Goal: Task Accomplishment & Management: Complete application form

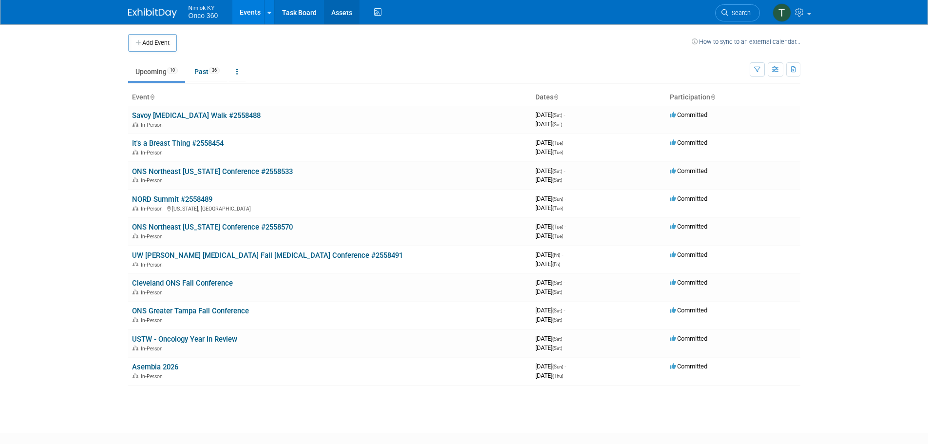
click at [347, 14] on link "Assets" at bounding box center [342, 12] width 36 height 24
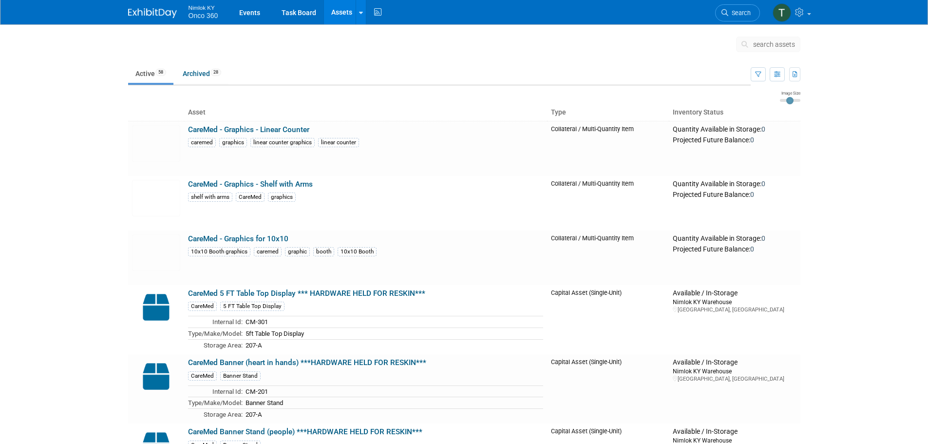
click at [88, 163] on body "Nimlok KY Onco 360 Events Task Board Assets Search Assets Storage Locations Act…" at bounding box center [464, 222] width 928 height 444
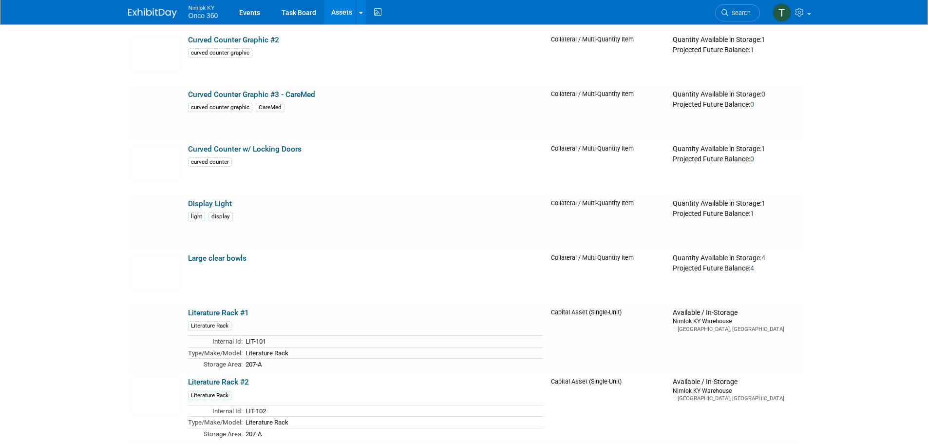
scroll to position [736, 0]
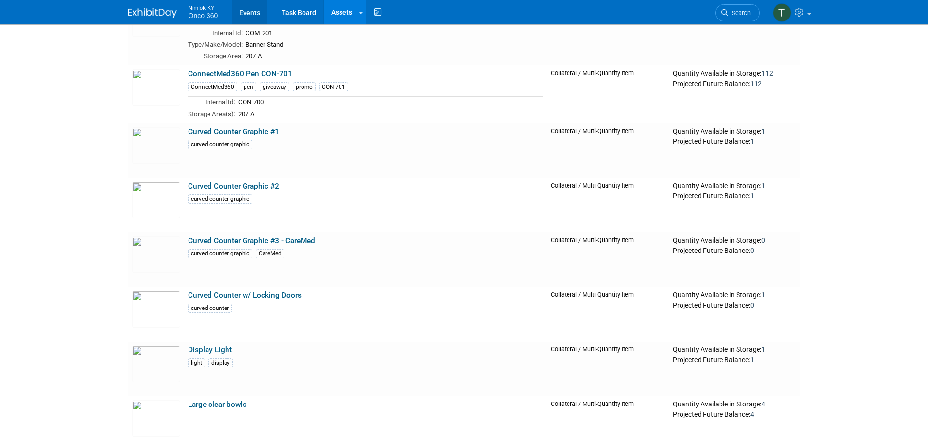
click at [249, 16] on link "Events" at bounding box center [250, 12] width 36 height 24
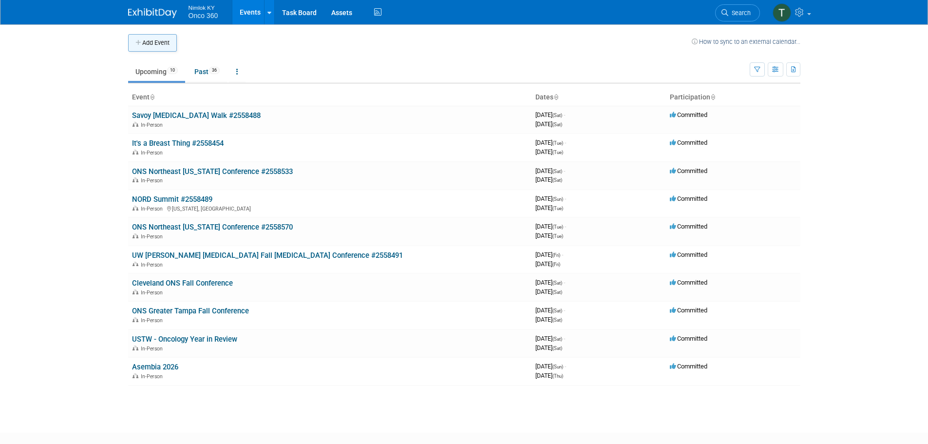
click at [142, 37] on button "Add Event" at bounding box center [152, 43] width 49 height 18
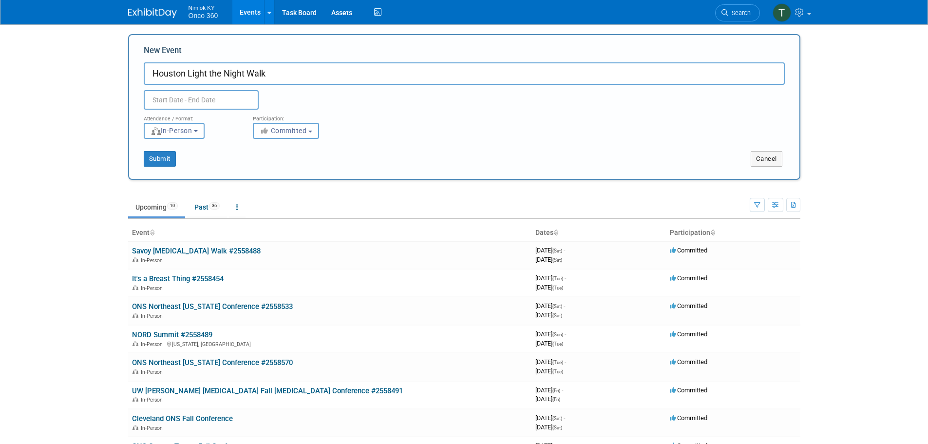
type input "Houston Light the Night Walk"
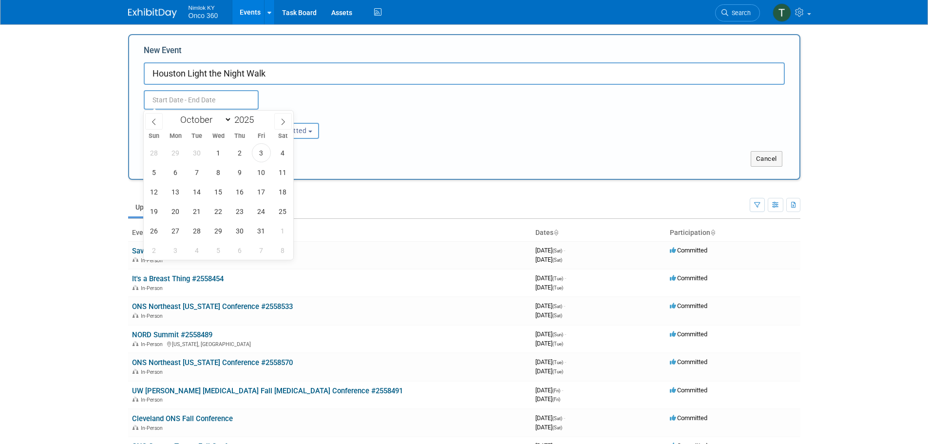
click at [225, 102] on input "text" at bounding box center [201, 99] width 115 height 19
click at [284, 213] on span "25" at bounding box center [282, 211] width 19 height 19
type input "[DATE] to [DATE]"
click at [424, 134] on div "Attendance / Format: <img src="https://www.exhibitday.com/Images/Format-InPerso…" at bounding box center [463, 124] width 655 height 29
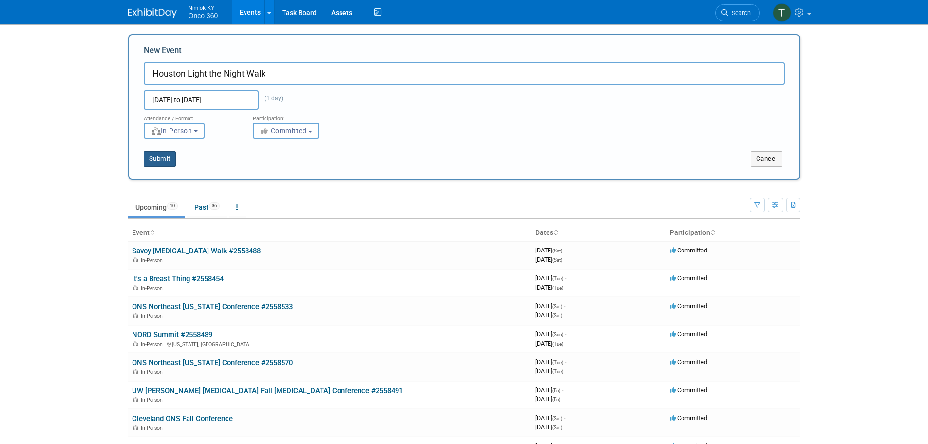
click at [164, 161] on button "Submit" at bounding box center [160, 159] width 32 height 16
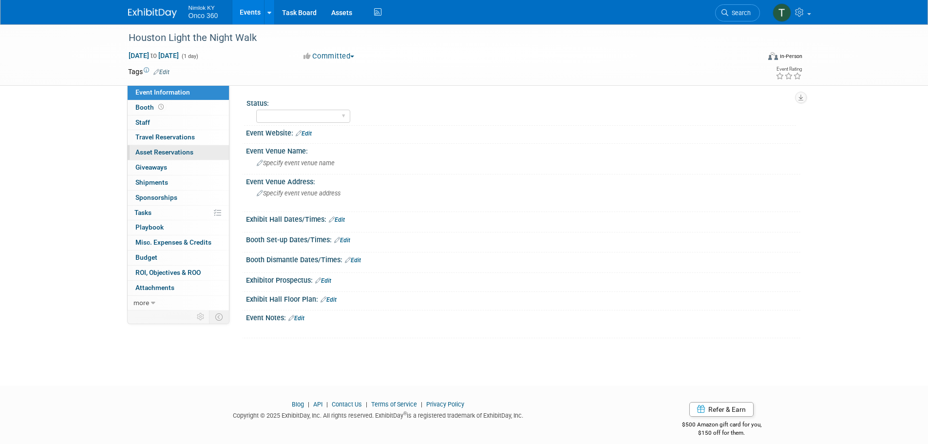
click at [169, 148] on link "0 Asset Reservations 0" at bounding box center [178, 152] width 101 height 15
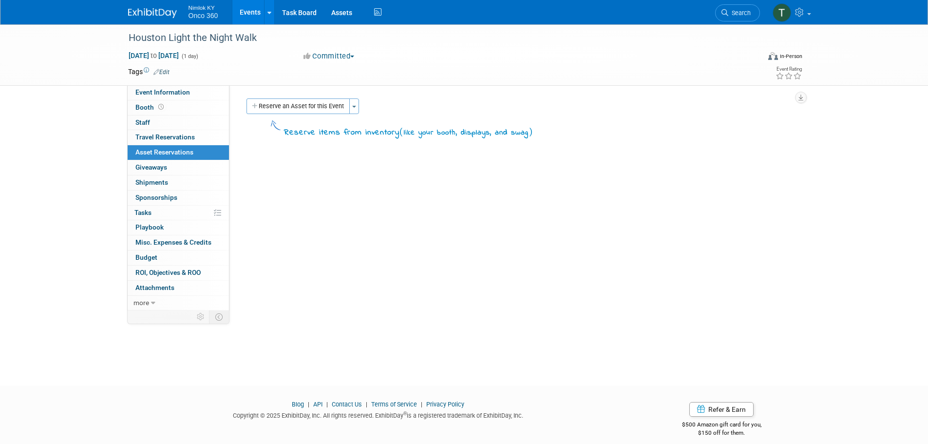
click at [296, 111] on button "Reserve an Asset for this Event" at bounding box center [297, 106] width 103 height 16
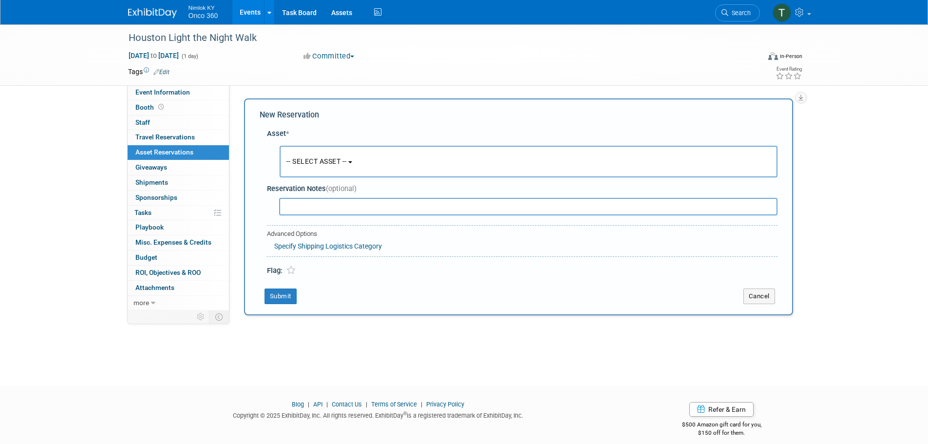
scroll to position [9, 0]
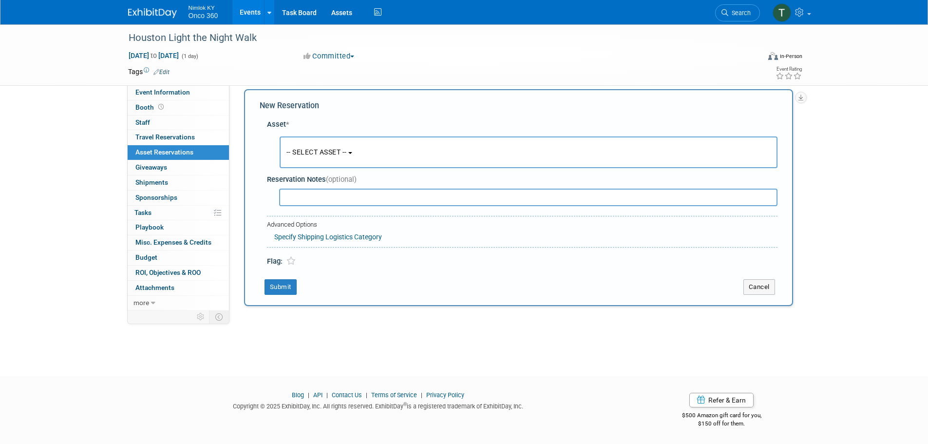
click at [317, 146] on button "-- SELECT ASSET --" at bounding box center [528, 152] width 498 height 32
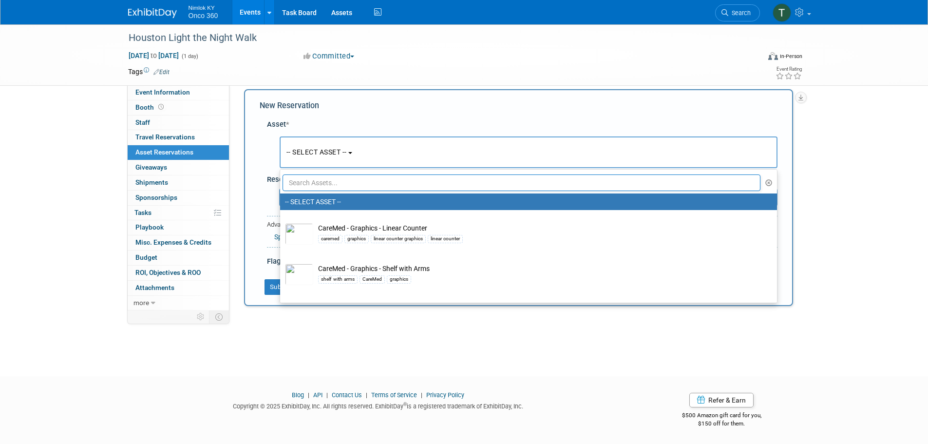
click at [315, 178] on input "text" at bounding box center [521, 182] width 478 height 17
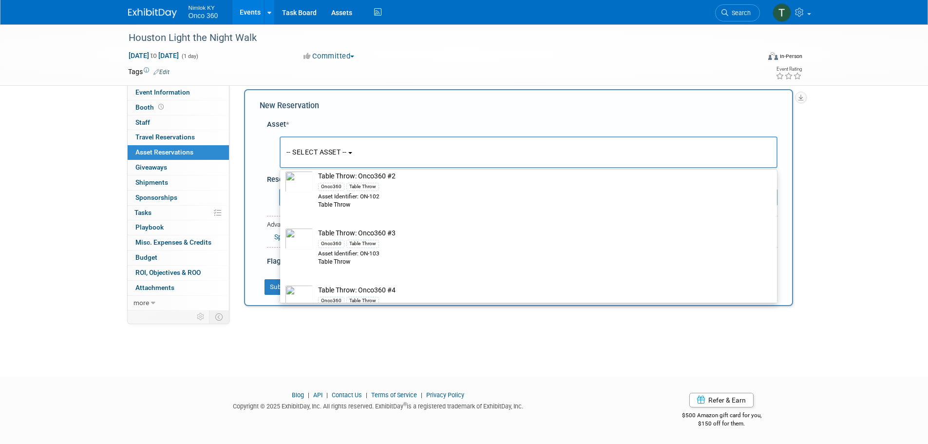
scroll to position [438, 0]
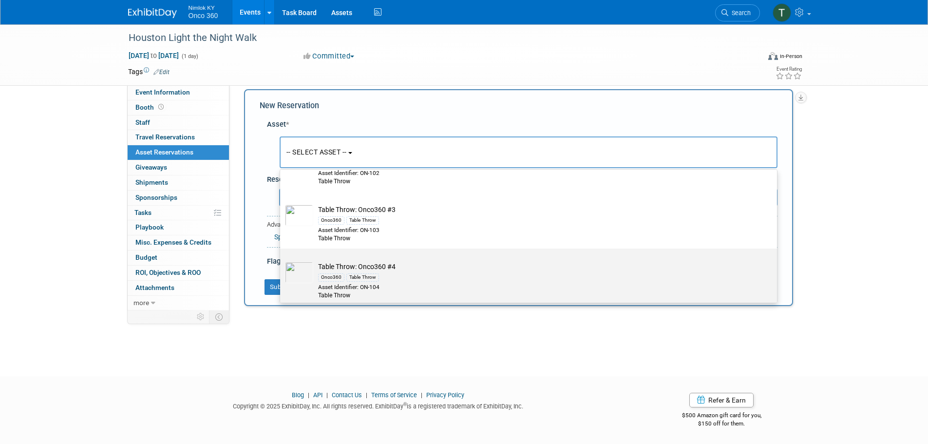
type input "table throw"
click at [373, 263] on td "Table Throw: Onco360 #4 Onco360 Table Throw Asset Identifier: ON-104 Table Throw" at bounding box center [535, 280] width 444 height 38
click at [281, 260] on input "Table Throw: Onco360 #4 Onco360 Table Throw Asset Identifier: ON-104 Table Throw" at bounding box center [278, 257] width 6 height 6
select select "10718841"
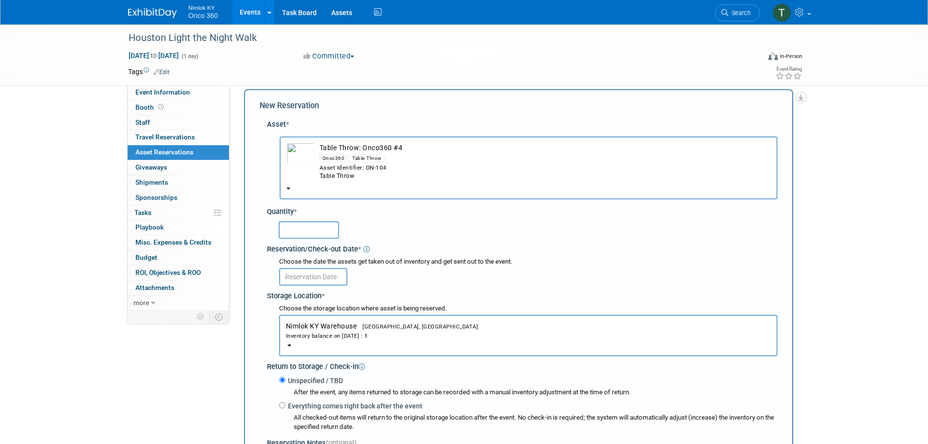
click at [319, 229] on input "text" at bounding box center [309, 230] width 60 height 18
type input "1"
click at [390, 226] on div "1" at bounding box center [528, 229] width 499 height 19
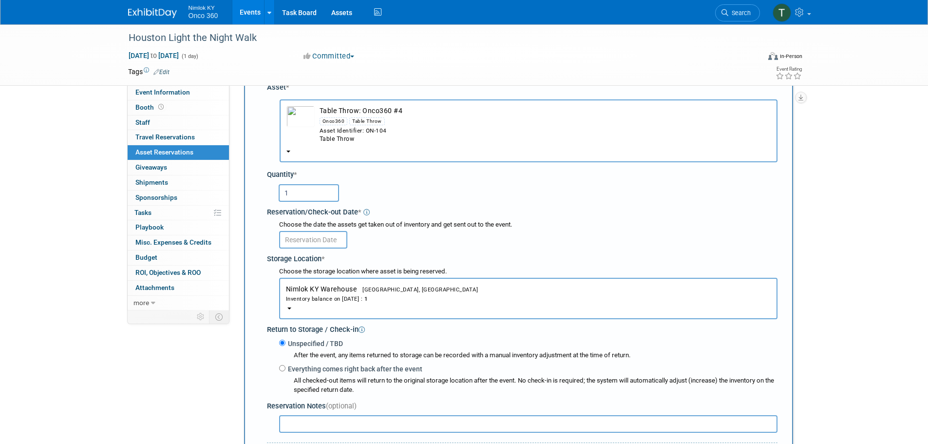
scroll to position [107, 0]
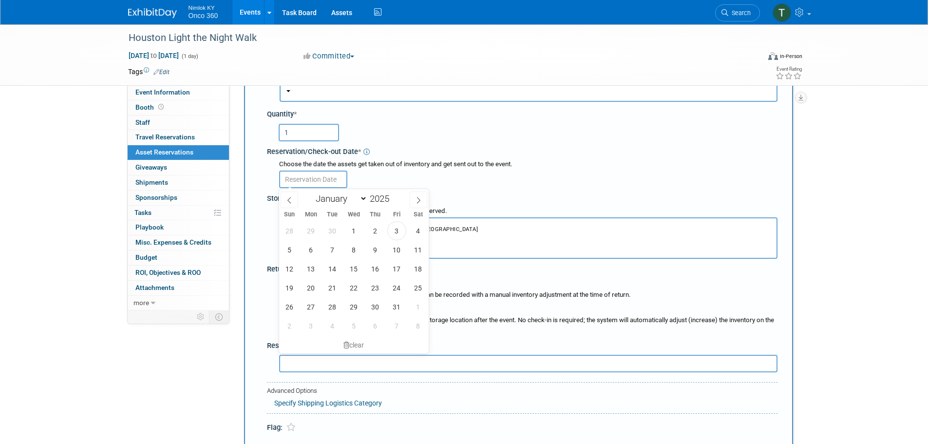
click at [313, 184] on input "text" at bounding box center [313, 179] width 68 height 18
click at [312, 284] on span "20" at bounding box center [310, 287] width 19 height 19
type input "[DATE]"
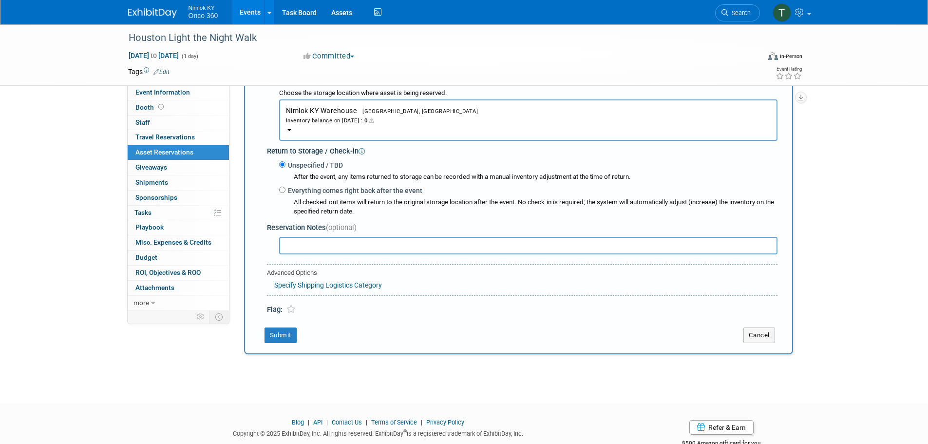
scroll to position [253, 0]
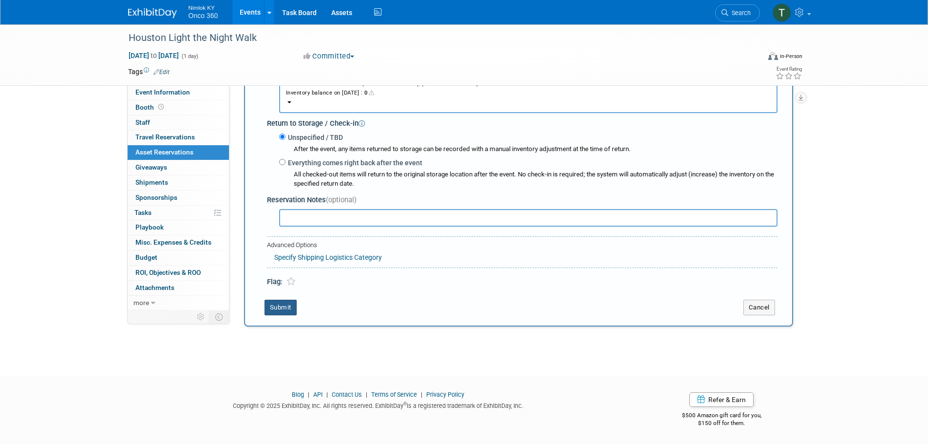
click at [280, 309] on button "Submit" at bounding box center [280, 307] width 32 height 16
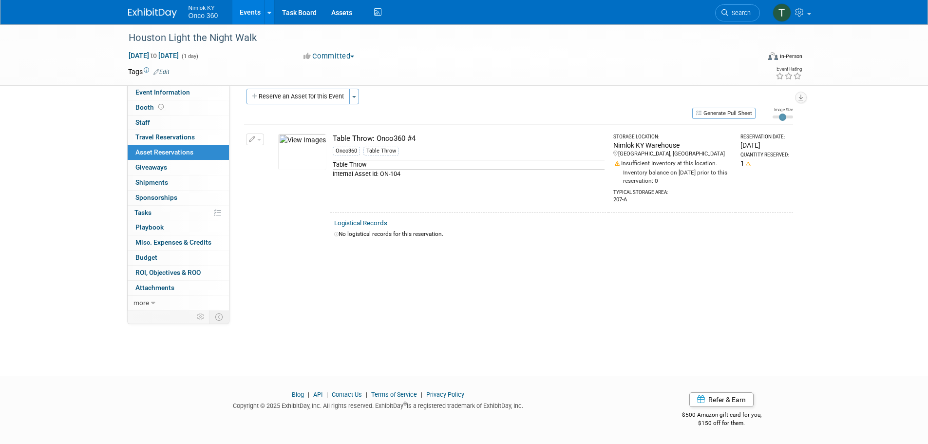
scroll to position [10, 0]
click at [174, 186] on link "0 Shipments 0" at bounding box center [178, 182] width 101 height 15
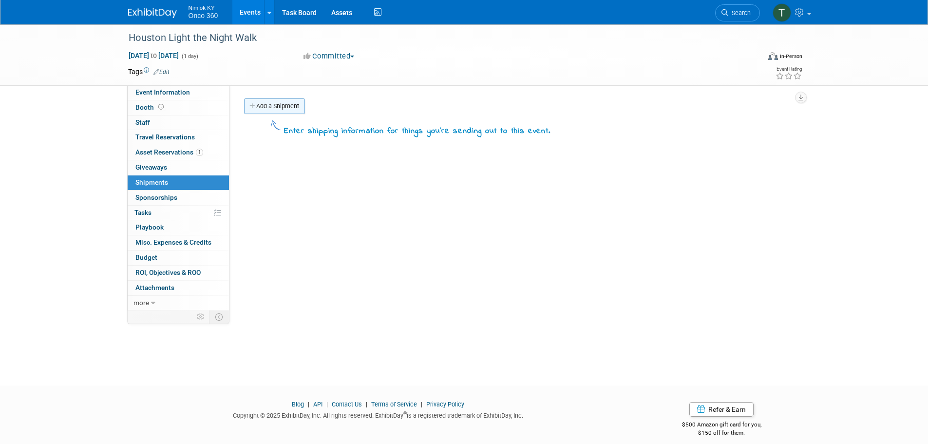
click at [261, 107] on link "Add a Shipment" at bounding box center [274, 106] width 61 height 16
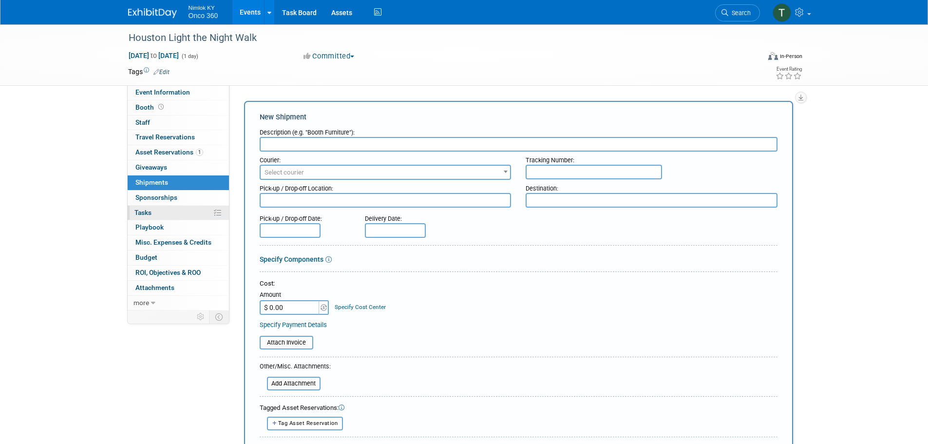
click at [151, 215] on span "Tasks 0%" at bounding box center [142, 212] width 17 height 8
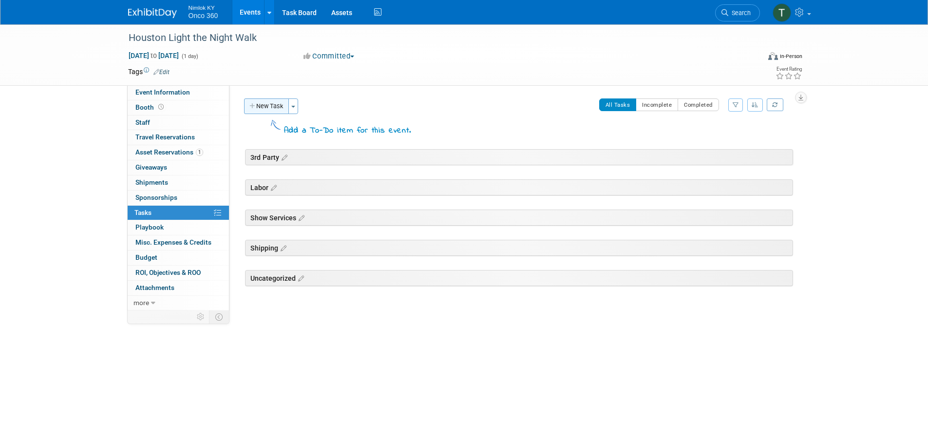
click at [276, 108] on button "New Task" at bounding box center [266, 106] width 45 height 16
select select "9"
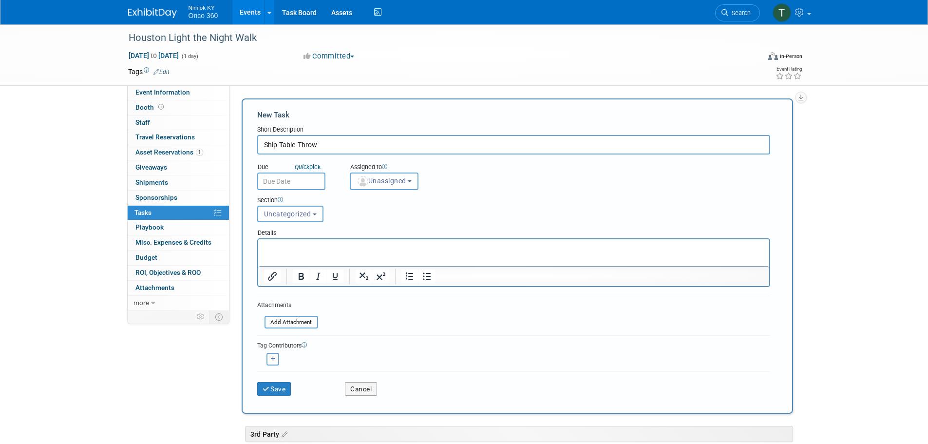
type input "Ship Table Throw"
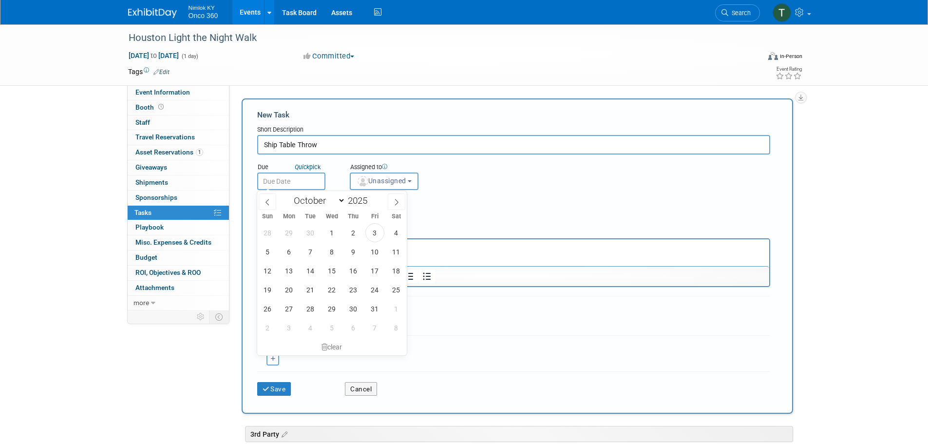
click at [307, 178] on input "text" at bounding box center [291, 181] width 68 height 18
click at [284, 290] on span "20" at bounding box center [288, 289] width 19 height 19
type input "[DATE]"
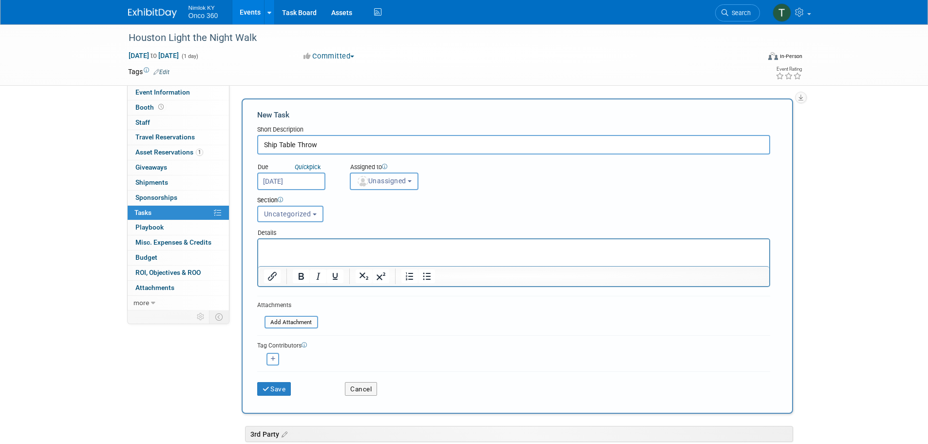
click at [383, 184] on span "Unassigned" at bounding box center [381, 181] width 50 height 8
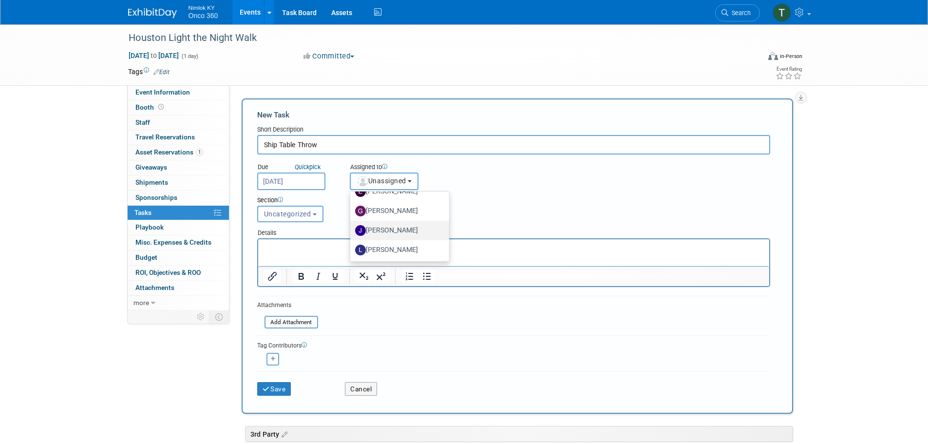
scroll to position [49, 0]
click at [404, 217] on label "[PERSON_NAME]" at bounding box center [397, 213] width 84 height 16
click at [352, 215] on input "[PERSON_NAME]" at bounding box center [348, 212] width 6 height 6
select select "6959d863-ee32-42c4-bffe-2330cab25484"
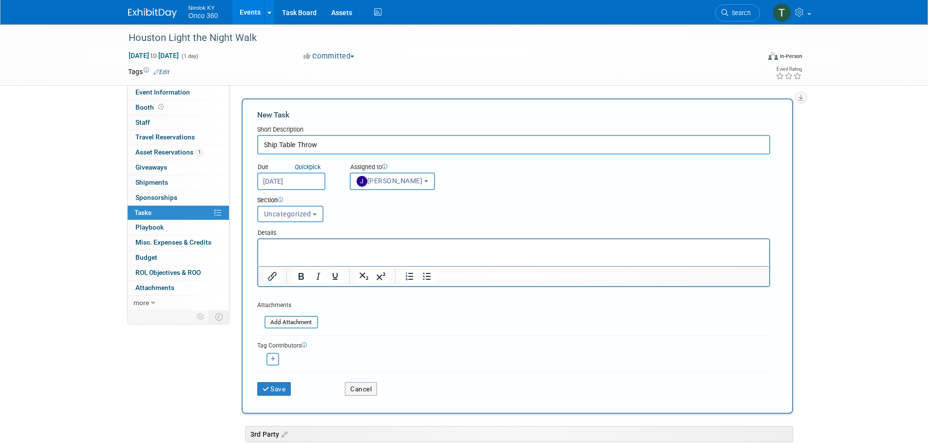
click at [305, 253] on html at bounding box center [513, 246] width 511 height 14
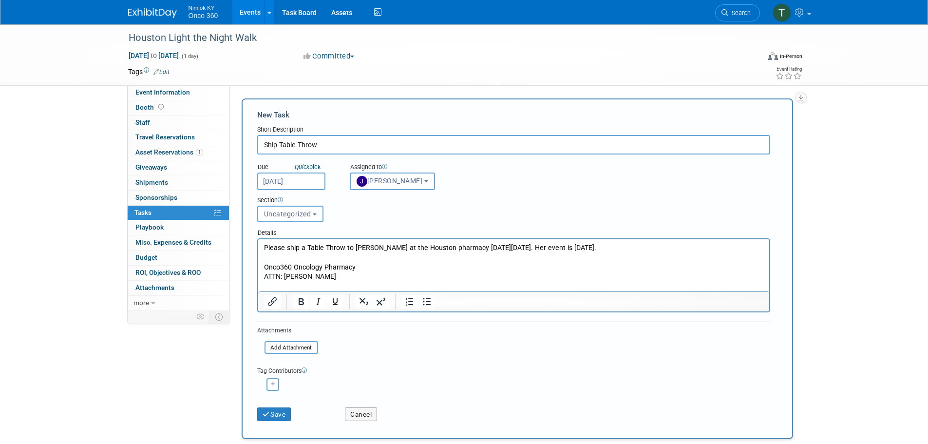
click at [346, 284] on p "ATTN: [PERSON_NAME]" at bounding box center [513, 281] width 500 height 19
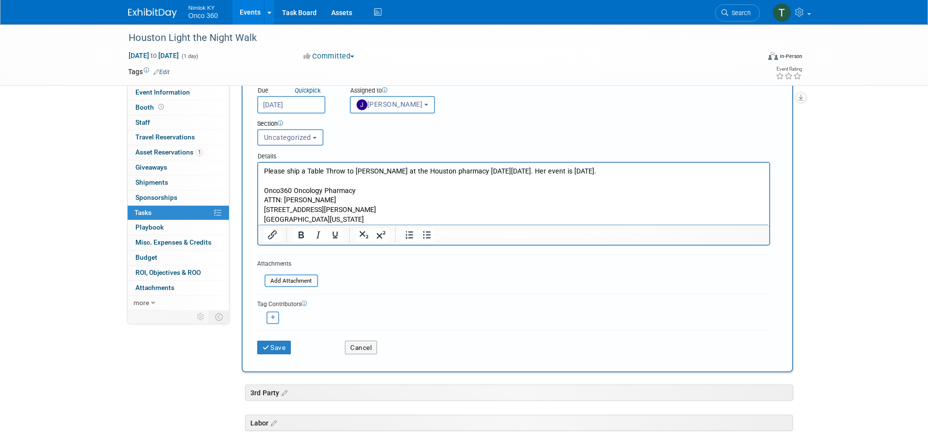
scroll to position [97, 0]
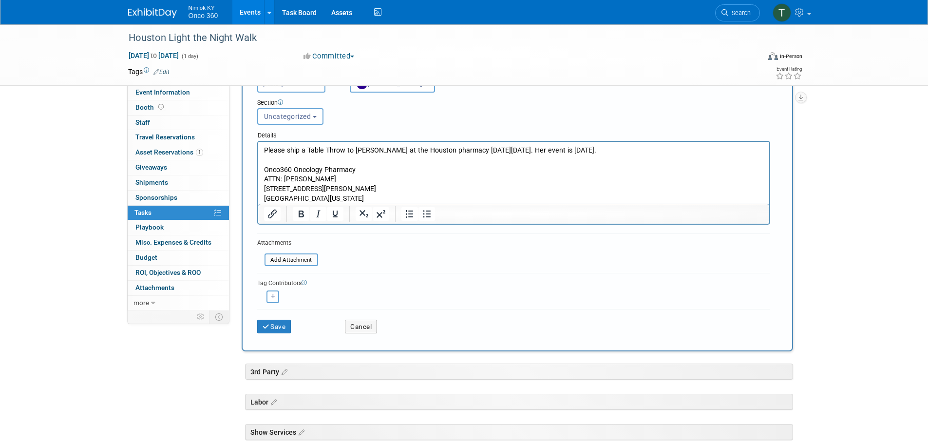
click at [362, 187] on p "[STREET_ADDRESS][PERSON_NAME]" at bounding box center [513, 189] width 500 height 10
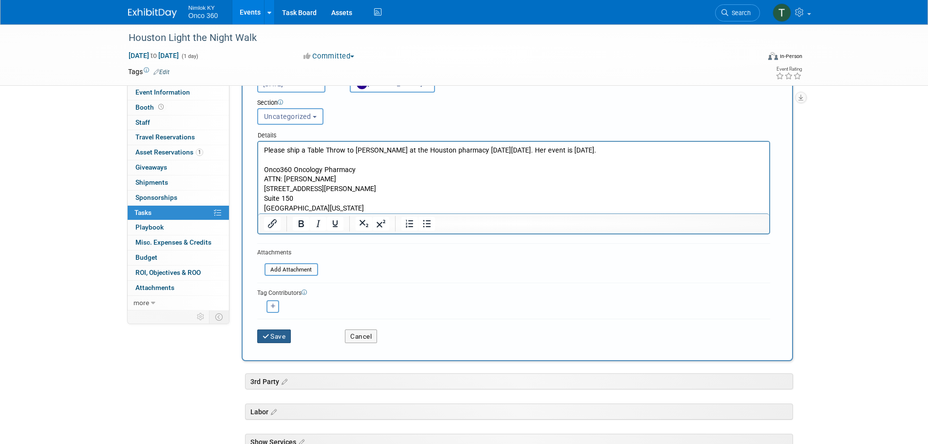
click at [277, 332] on button "Save" at bounding box center [274, 336] width 34 height 14
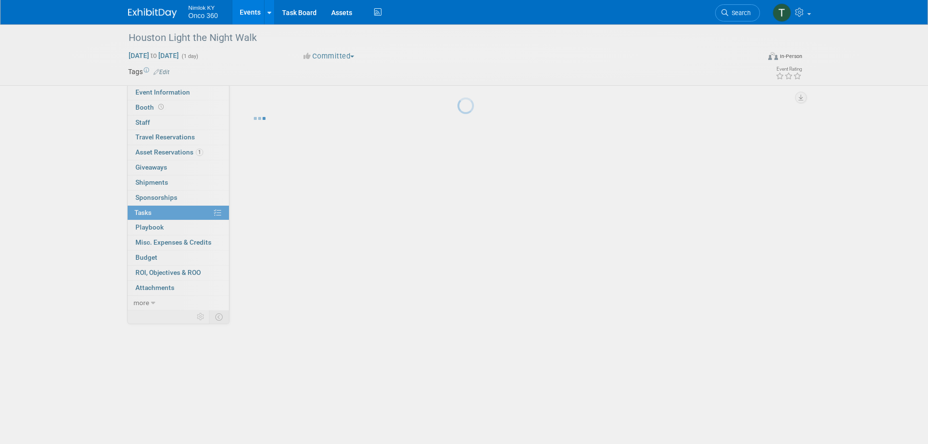
scroll to position [0, 0]
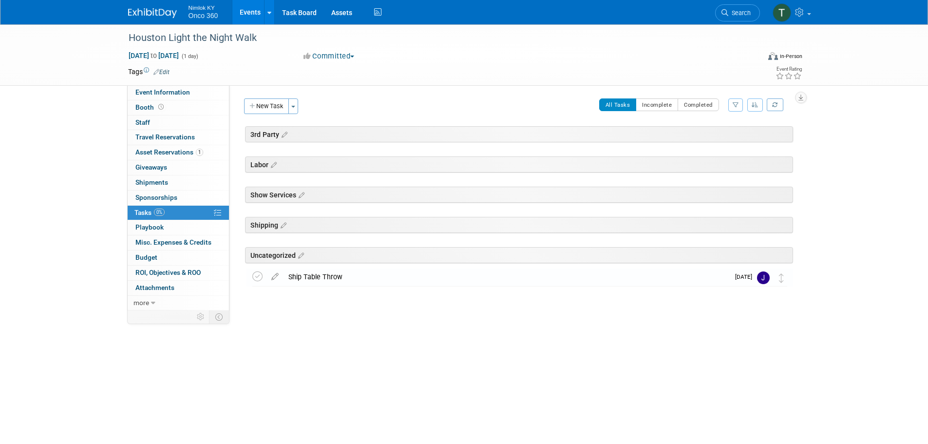
drag, startPoint x: 156, startPoint y: 15, endPoint x: 145, endPoint y: 18, distance: 11.9
click at [156, 15] on img at bounding box center [152, 13] width 49 height 10
